Goal: Answer question/provide support: Share knowledge or assist other users

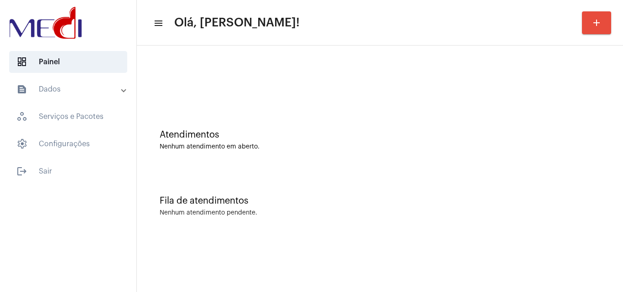
click at [286, 187] on div "Fila de atendimentos Nenhum atendimento pendente." at bounding box center [379, 202] width 477 height 66
click at [602, 173] on div "Fila de atendimentos Nenhum atendimento pendente." at bounding box center [379, 202] width 477 height 66
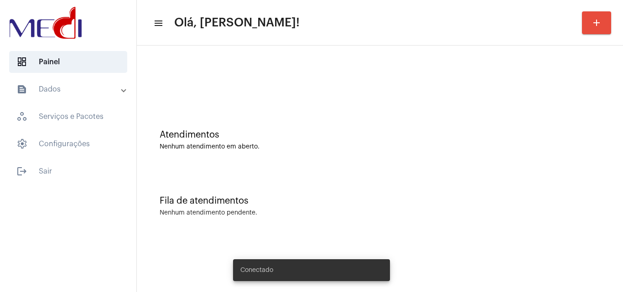
click at [558, 108] on div "Atendimentos Nenhum atendimento em aberto." at bounding box center [379, 136] width 477 height 66
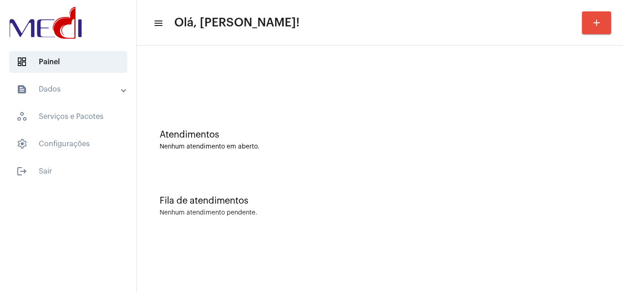
click at [549, 131] on div "Atendimentos" at bounding box center [380, 135] width 440 height 10
click at [494, 61] on div at bounding box center [379, 76] width 477 height 52
click at [560, 150] on div "Nenhum atendimento em aberto." at bounding box center [380, 147] width 440 height 7
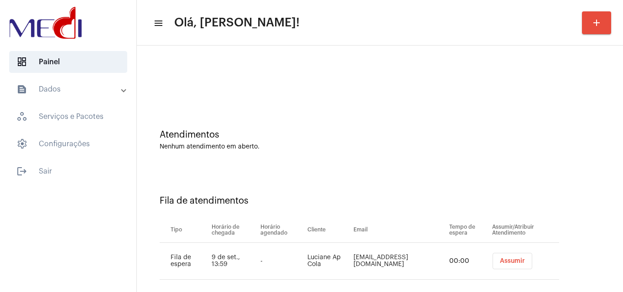
click at [500, 261] on span "Assumir" at bounding box center [512, 261] width 25 height 6
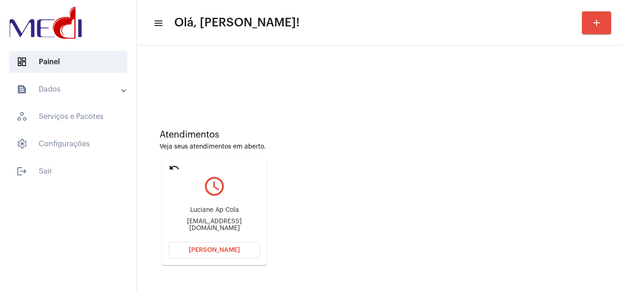
click at [578, 160] on div "Atendimentos Veja seus atendimentos em aberto. undo query_builder [PERSON_NAME]…" at bounding box center [379, 194] width 477 height 183
click at [243, 230] on div "Luciane Ap Cola lucianecolla@gmail.com" at bounding box center [214, 219] width 91 height 41
copy mat-card-content "lucianecolla@gmail.com Abrir Chamada"
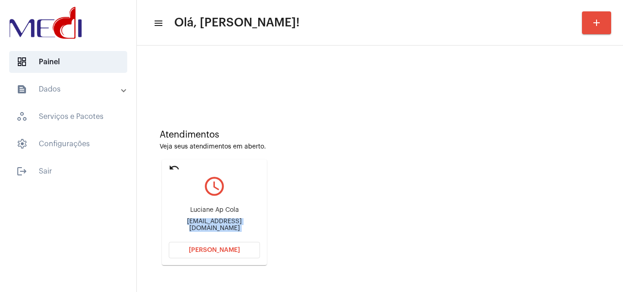
click at [225, 251] on span "Abrir Chamada" at bounding box center [214, 250] width 51 height 6
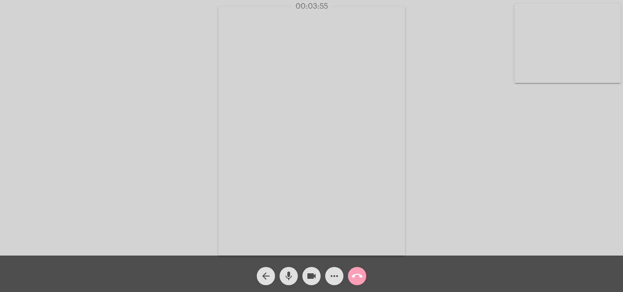
click at [361, 273] on mat-icon "call_end" at bounding box center [356, 276] width 11 height 11
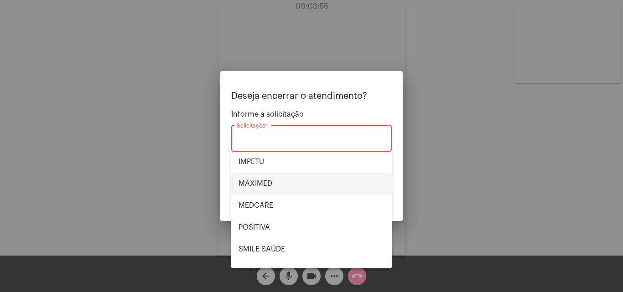
scroll to position [102, 0]
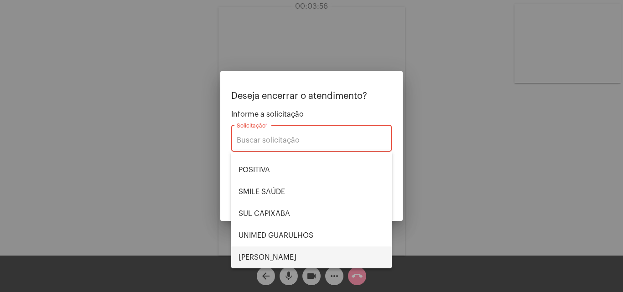
click at [289, 253] on span "VERA CRUZ" at bounding box center [311, 258] width 146 height 22
type input "VERA CRUZ"
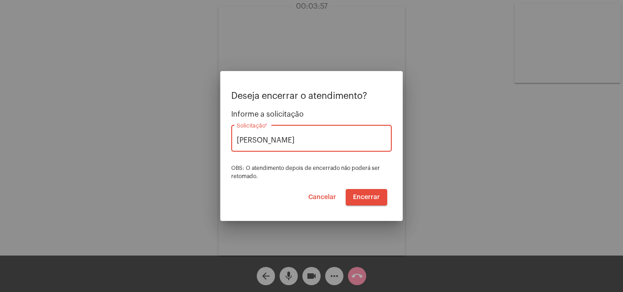
click at [368, 190] on button "Encerrar" at bounding box center [366, 197] width 41 height 16
